Goal: Task Accomplishment & Management: Use online tool/utility

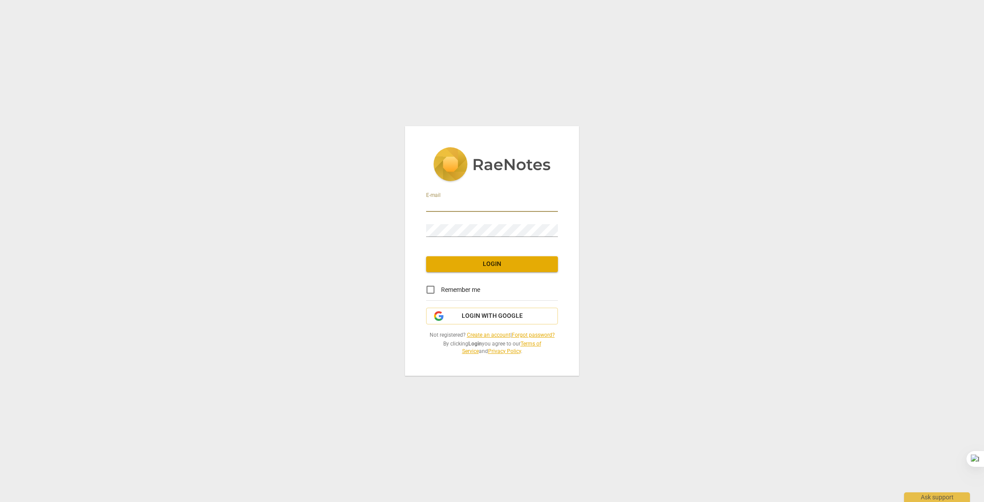
click at [512, 203] on input "email" at bounding box center [492, 205] width 132 height 13
click at [480, 320] on button "Login with Google" at bounding box center [492, 315] width 132 height 17
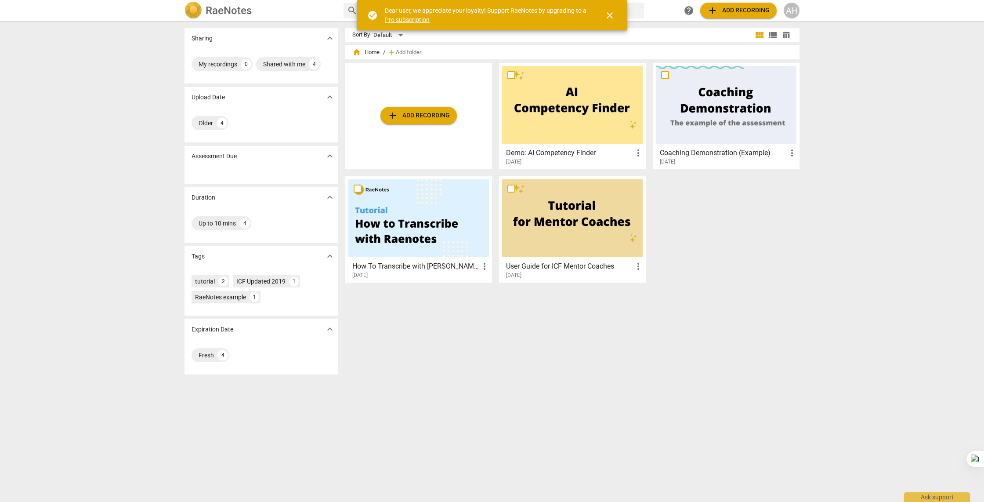
click at [607, 14] on span "close" at bounding box center [609, 15] width 11 height 11
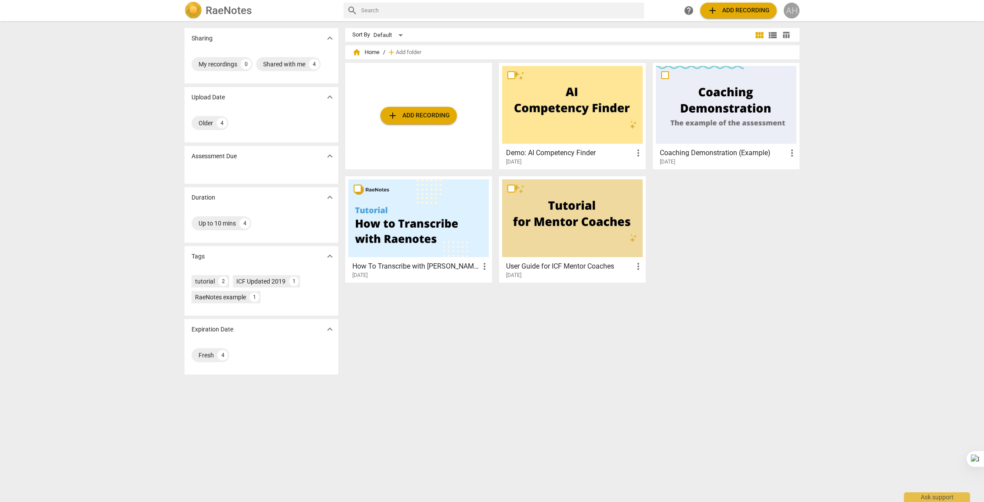
click at [790, 15] on div "AH" at bounding box center [791, 11] width 16 height 16
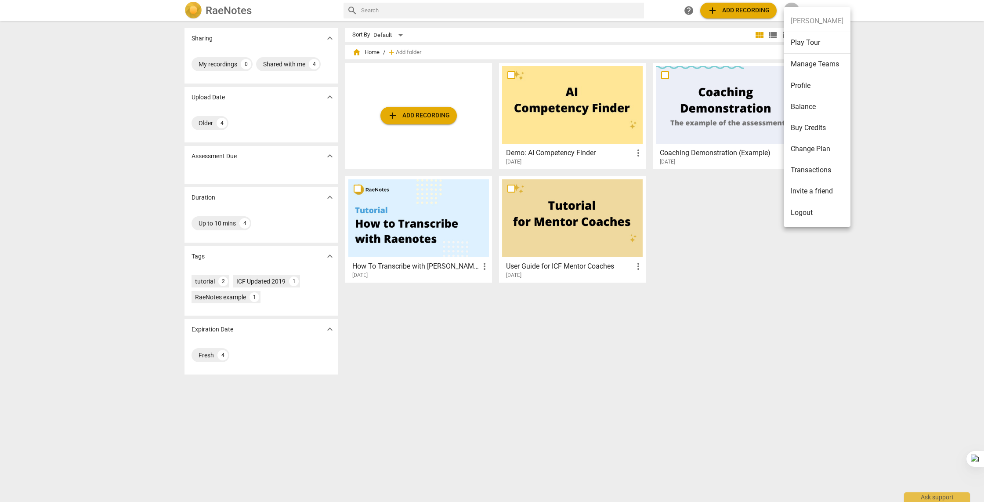
click at [796, 215] on li "Logout" at bounding box center [816, 212] width 67 height 21
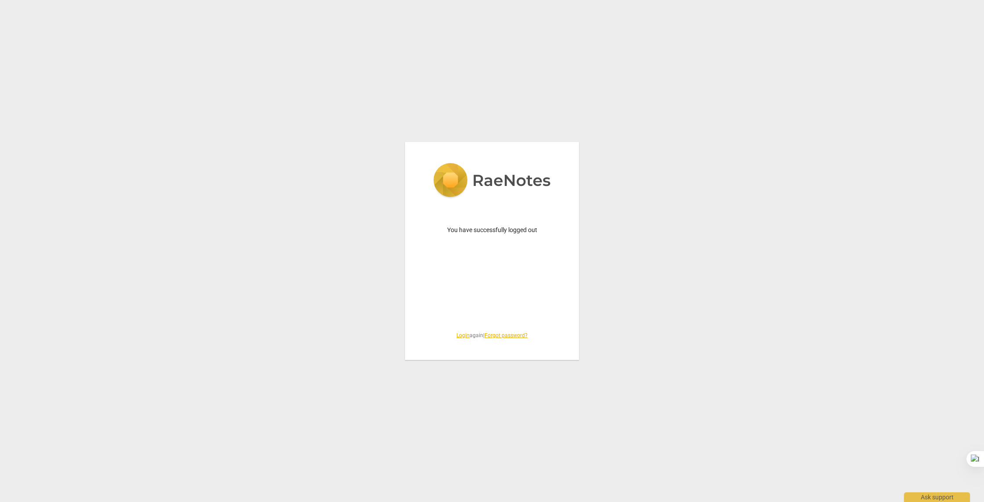
click at [462, 333] on link "Login" at bounding box center [462, 335] width 13 height 6
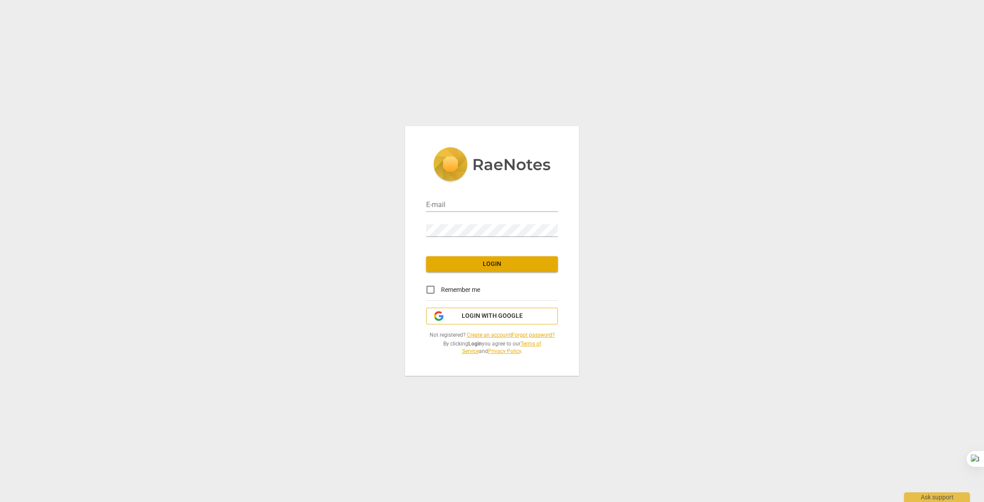
click at [483, 314] on span "Login with Google" at bounding box center [492, 315] width 61 height 9
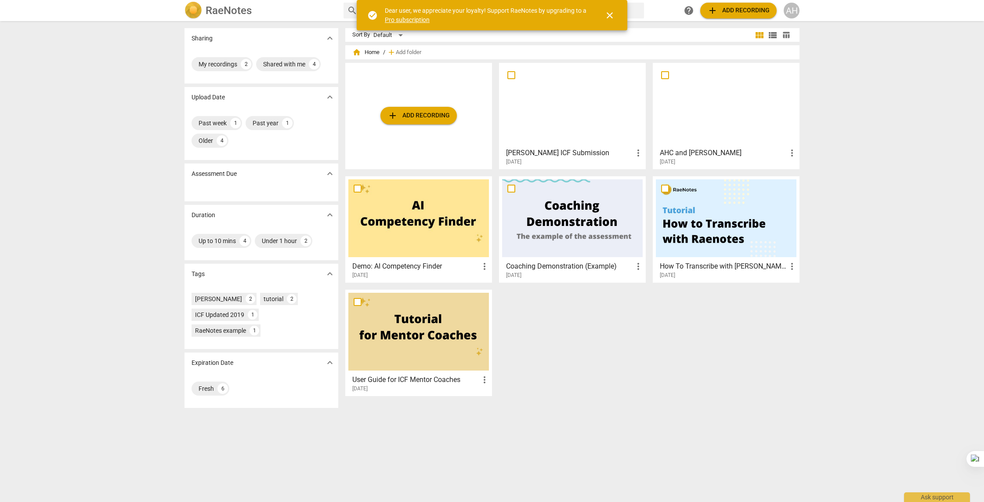
click at [616, 98] on div at bounding box center [572, 105] width 141 height 78
